Goal: Entertainment & Leisure: Consume media (video, audio)

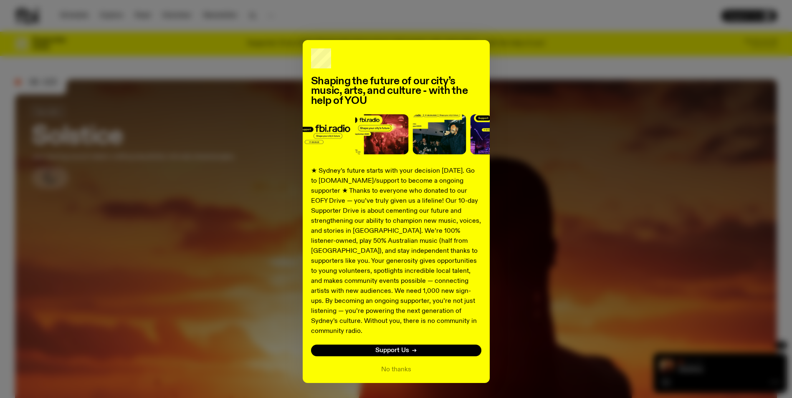
click at [555, 47] on div "Shaping the future of our city’s music, arts, and culture - with the help of YO…" at bounding box center [395, 211] width 761 height 343
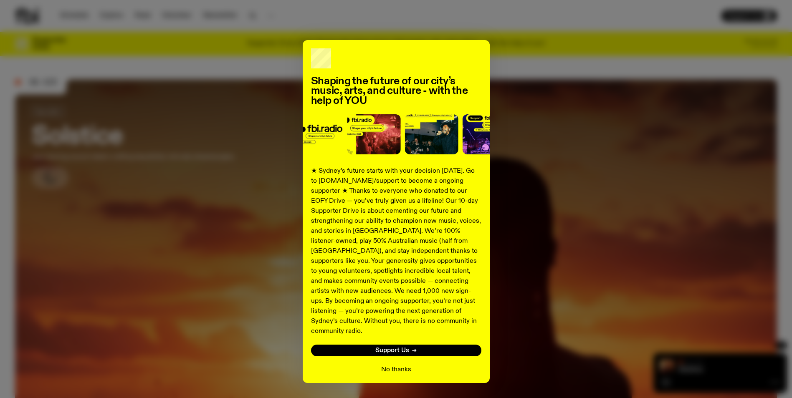
click at [398, 365] on button "No thanks" at bounding box center [396, 370] width 30 height 10
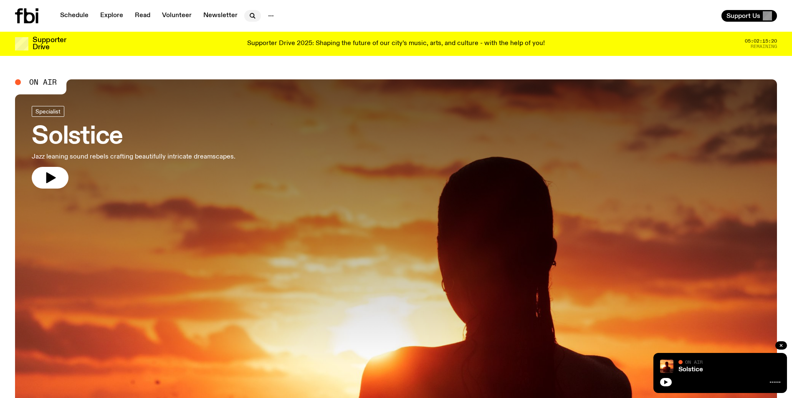
click at [257, 15] on button "button" at bounding box center [252, 16] width 17 height 12
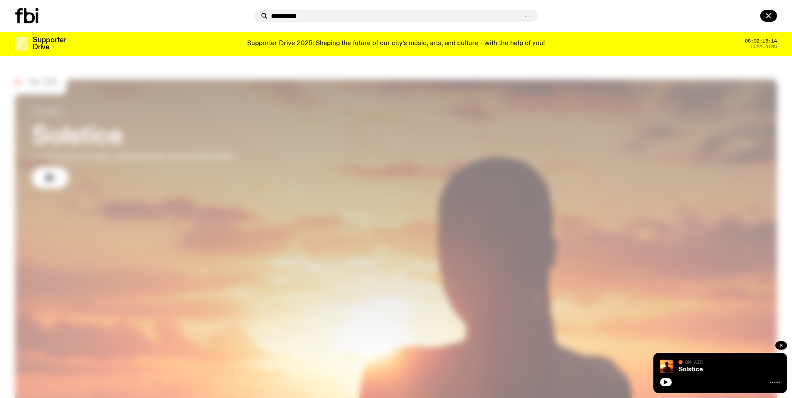
type input "**********"
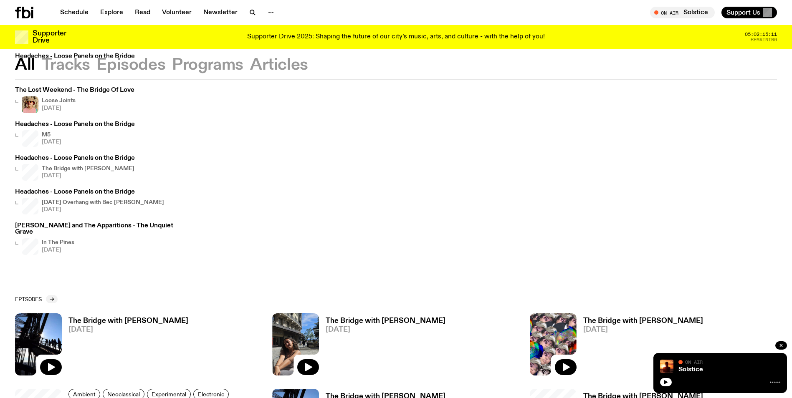
scroll to position [212, 0]
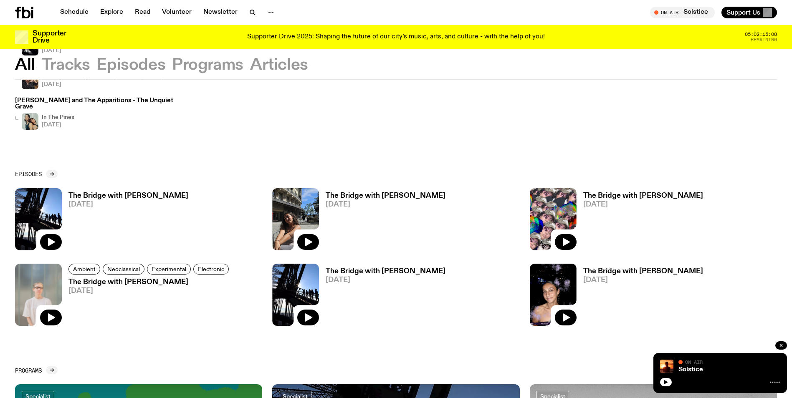
click at [336, 278] on span "15.09.25" at bounding box center [385, 280] width 120 height 7
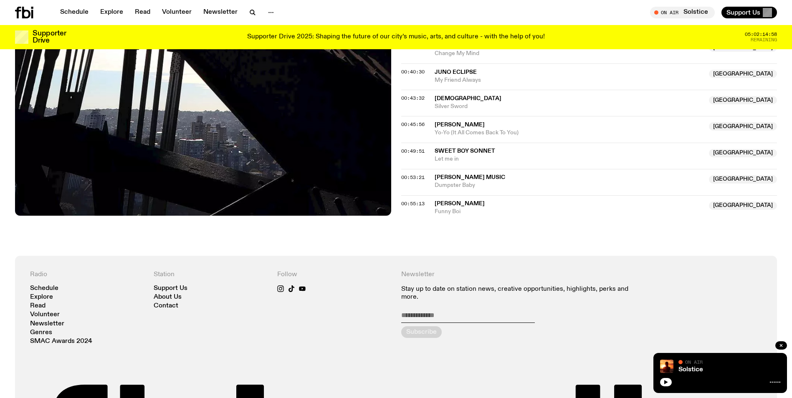
scroll to position [580, 0]
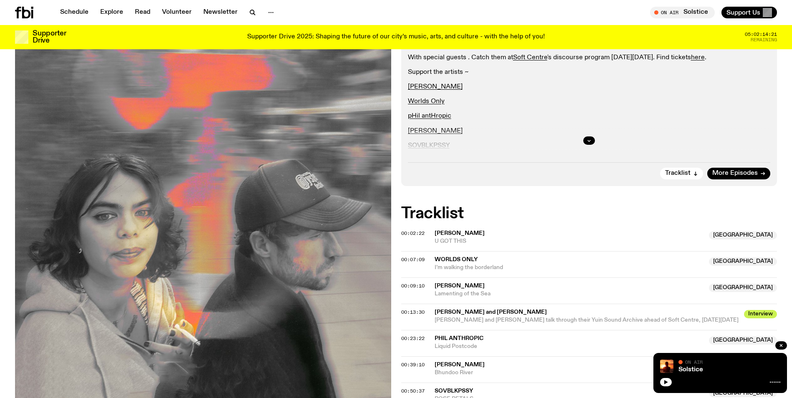
scroll to position [204, 0]
click at [772, 169] on div "Aired on [DATE] 8:00pm Specialist With special guests . Catch them at Soft Cent…" at bounding box center [589, 91] width 376 height 192
click at [751, 169] on link "More Episodes" at bounding box center [738, 174] width 63 height 12
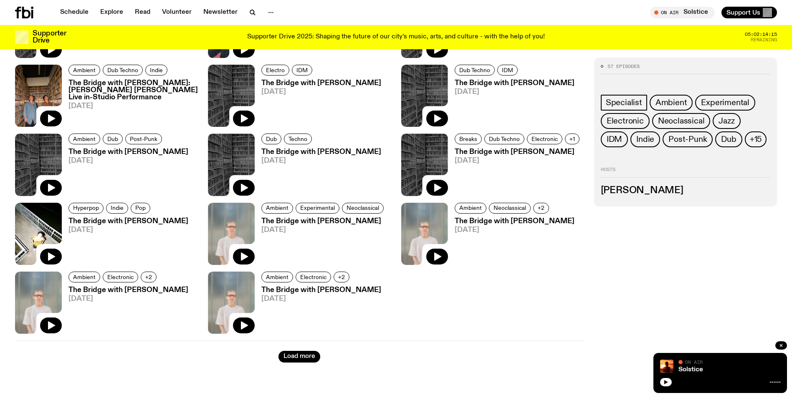
scroll to position [1174, 0]
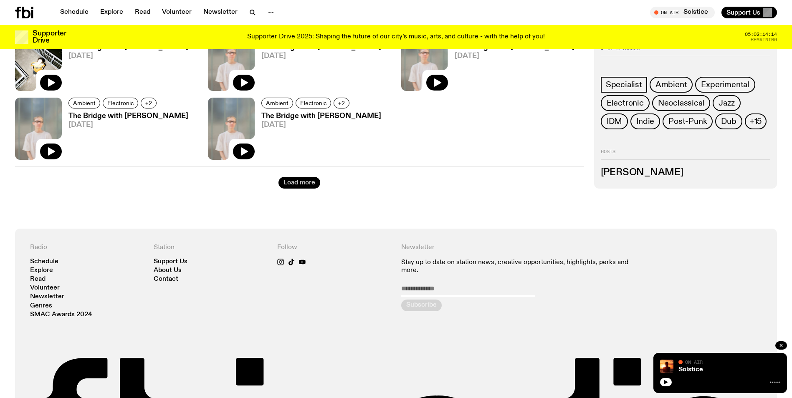
click at [295, 184] on button "Load more" at bounding box center [299, 183] width 42 height 12
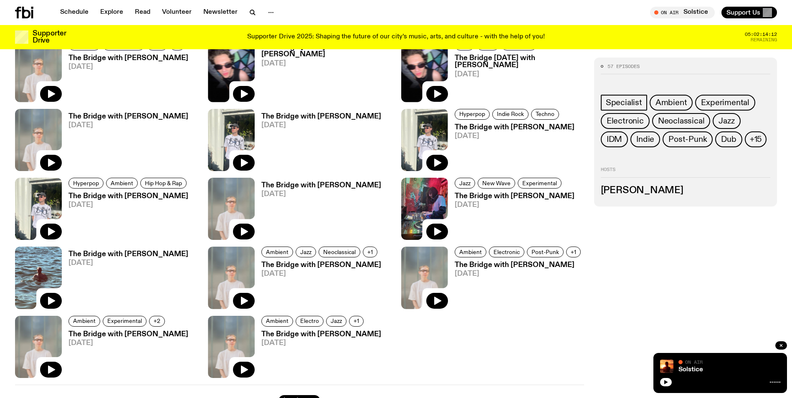
scroll to position [1758, 0]
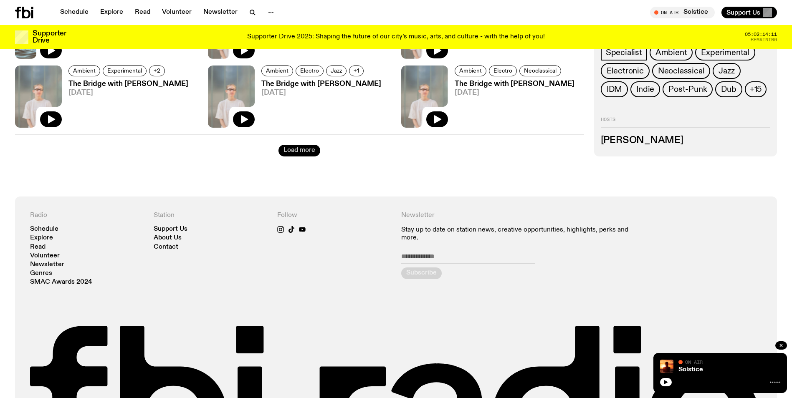
click at [305, 149] on button "Load more" at bounding box center [299, 151] width 42 height 12
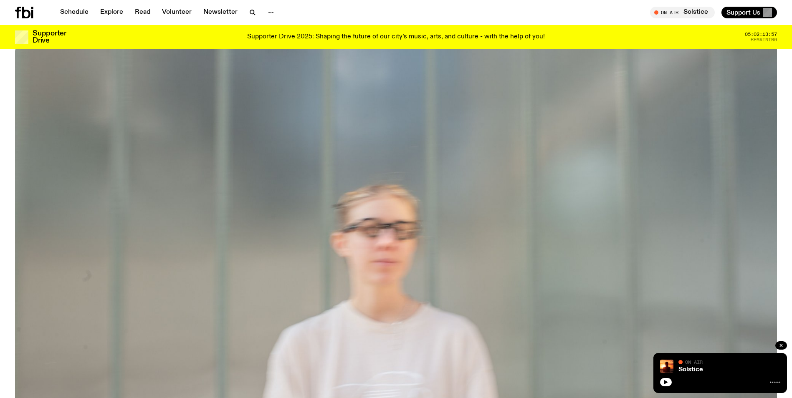
scroll to position [0, 0]
